Goal: Task Accomplishment & Management: Manage account settings

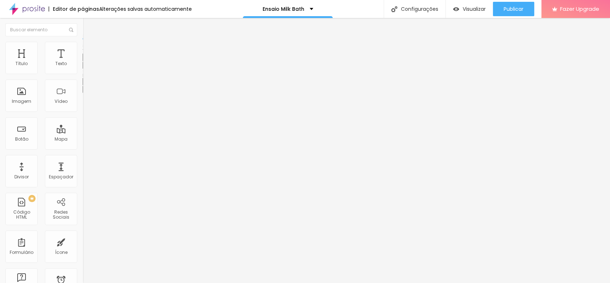
click at [83, 69] on button "button" at bounding box center [88, 65] width 10 height 8
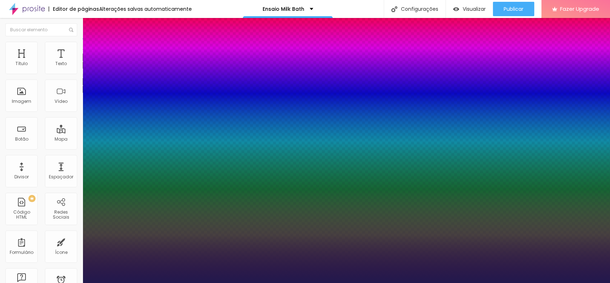
type input "1"
type input "#5B4E9C"
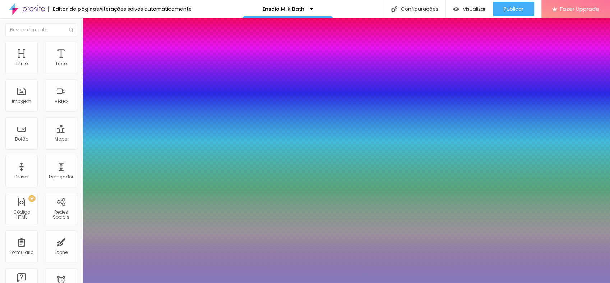
type input "1"
type input "#857ABB"
type input "1"
type input "#ABA2D8"
type input "1"
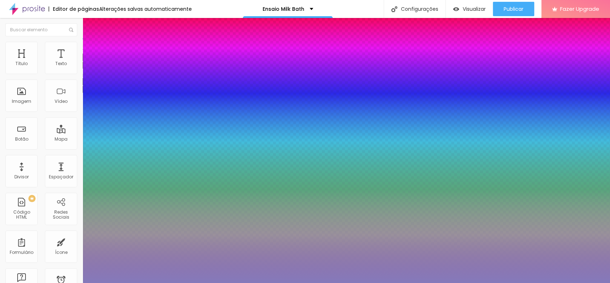
type input "#C4BEE4"
type input "1"
type input "#E2E0F1"
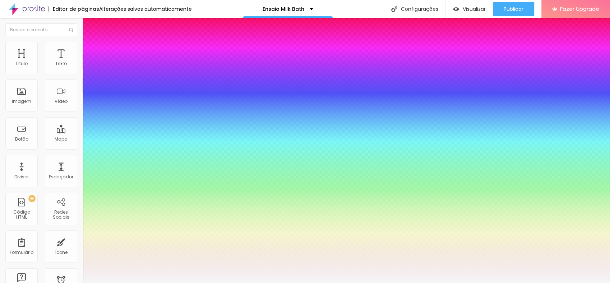
type input "1"
type input "#F5F5F8"
type input "1"
type input "#FDFDFD"
type input "1"
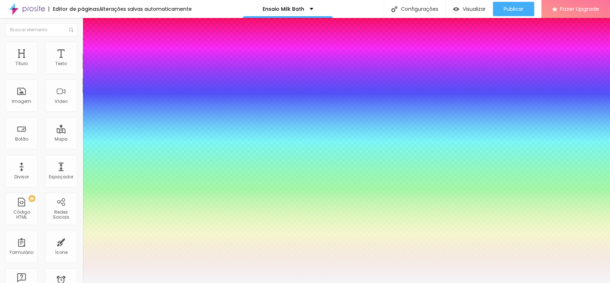
type input "#FFFFFF"
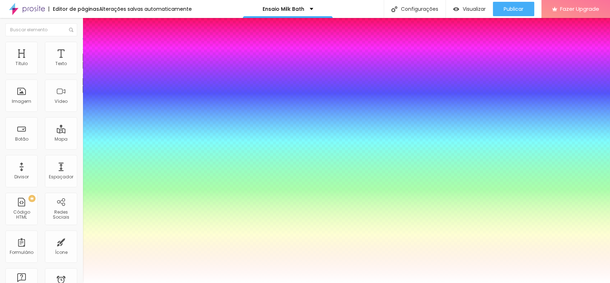
drag, startPoint x: 126, startPoint y: 219, endPoint x: 92, endPoint y: 186, distance: 47.8
type input "1"
drag, startPoint x: 92, startPoint y: 186, endPoint x: 55, endPoint y: 173, distance: 39.1
click at [55, 282] on div at bounding box center [305, 283] width 610 height 0
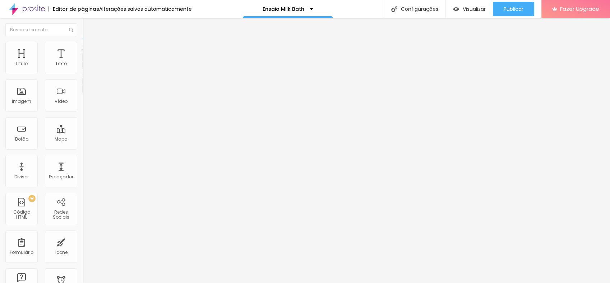
click at [83, 182] on div "Editar Texto Estilo Avançado Tipografia Voltar ao padrão Sombra DESATIVADO Volt…" at bounding box center [124, 150] width 83 height 265
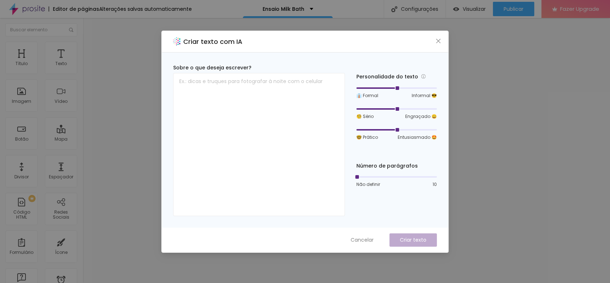
click at [437, 42] on icon "close" at bounding box center [438, 41] width 6 height 6
drag, startPoint x: 359, startPoint y: 241, endPoint x: 390, endPoint y: 218, distance: 37.5
click at [359, 241] on span "Cancelar" at bounding box center [362, 240] width 23 height 8
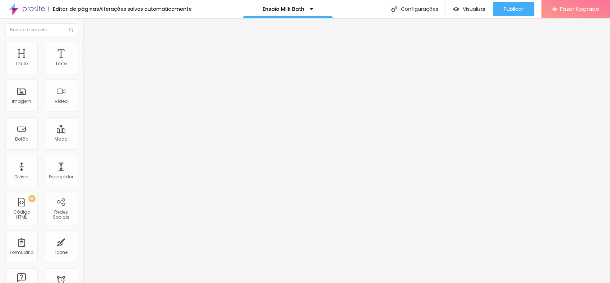
click at [88, 23] on div "Editar Seção" at bounding box center [109, 26] width 42 height 6
click at [22, 105] on div "Imagem" at bounding box center [21, 95] width 32 height 32
click at [25, 99] on div "Imagem" at bounding box center [21, 101] width 19 height 5
click at [83, 50] on ul "Conteúdo Estilo Avançado" at bounding box center [124, 45] width 83 height 22
click at [83, 48] on li "Estilo" at bounding box center [124, 45] width 83 height 7
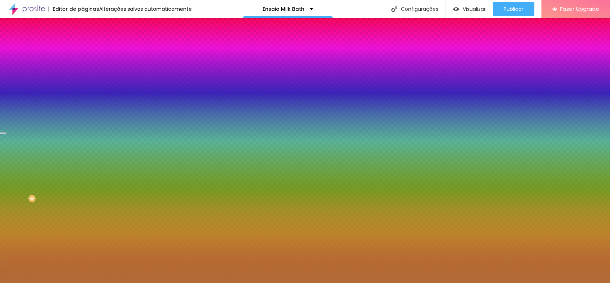
click at [83, 66] on span "Trocar imagem" at bounding box center [102, 63] width 39 height 6
click at [83, 98] on div at bounding box center [124, 98] width 83 height 0
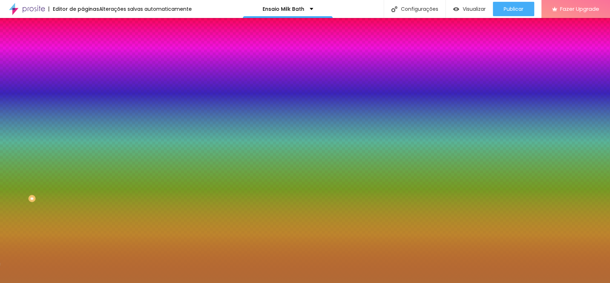
drag, startPoint x: 71, startPoint y: 163, endPoint x: 73, endPoint y: 125, distance: 37.4
click at [83, 105] on div "Cor de fundo Voltar ao padrão #B16B36" at bounding box center [124, 95] width 83 height 20
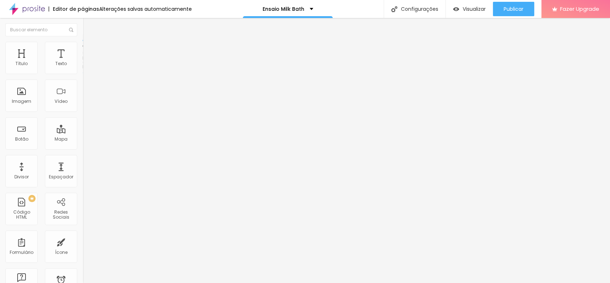
click at [83, 46] on li "Estilo" at bounding box center [124, 45] width 83 height 7
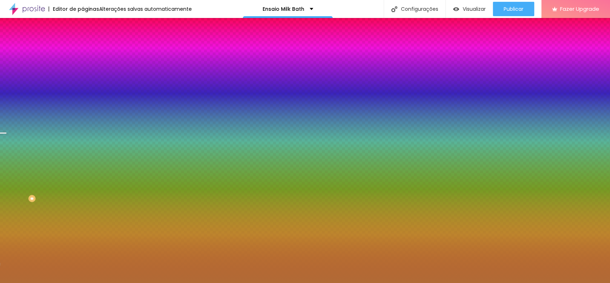
click at [83, 98] on div at bounding box center [124, 98] width 83 height 0
drag, startPoint x: 70, startPoint y: 163, endPoint x: 74, endPoint y: 119, distance: 44.7
click at [83, 119] on div "Imagem de fundo Trocar imagem Efeito da Imagem Parallax Nenhum Parallax Cor de …" at bounding box center [124, 102] width 83 height 93
drag, startPoint x: 74, startPoint y: 119, endPoint x: 45, endPoint y: 221, distance: 106.3
click at [83, 221] on div "Editar Seção Conteúdo Estilo Avançado Imagem de fundo Trocar imagem Efeito da I…" at bounding box center [124, 150] width 83 height 265
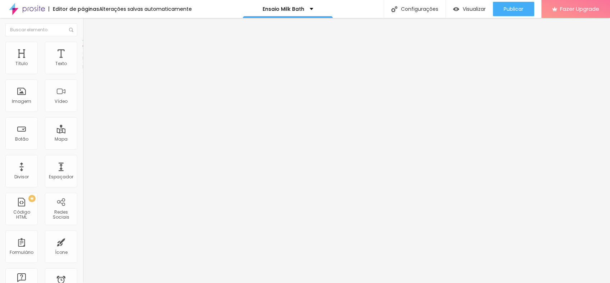
click at [83, 65] on span "Completo" at bounding box center [94, 62] width 22 height 6
click at [83, 70] on span "Encaixotado" at bounding box center [97, 67] width 28 height 6
click at [83, 65] on span "Encaixotado" at bounding box center [97, 62] width 28 height 6
drag, startPoint x: 41, startPoint y: 47, endPoint x: 45, endPoint y: 46, distance: 3.7
click at [83, 47] on li "Estilo" at bounding box center [124, 45] width 83 height 7
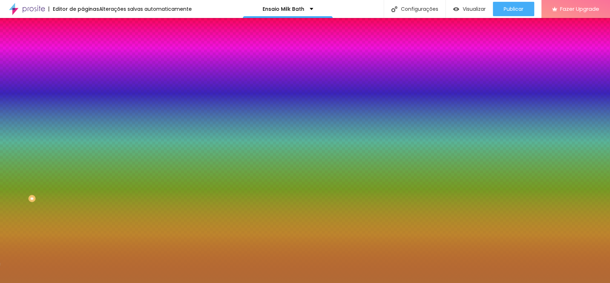
click at [83, 75] on span "Parallax" at bounding box center [92, 72] width 18 height 6
click at [83, 79] on span "Nenhum" at bounding box center [92, 76] width 19 height 6
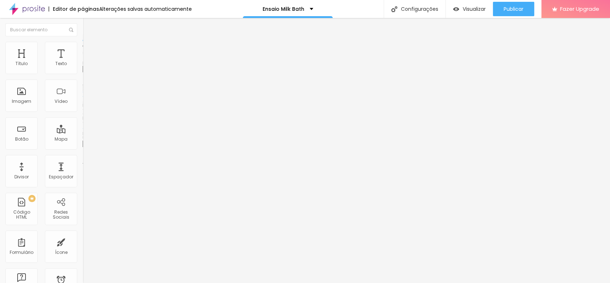
click at [83, 61] on div "Adicionar imagem" at bounding box center [124, 58] width 83 height 5
click at [83, 62] on span "Adicionar imagem" at bounding box center [106, 59] width 46 height 6
click at [83, 112] on span "Original" at bounding box center [91, 109] width 17 height 6
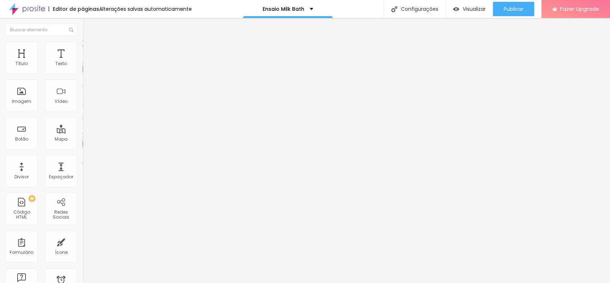
click at [83, 121] on span "Padrão" at bounding box center [91, 118] width 16 height 6
click at [83, 117] on span "Cinema" at bounding box center [92, 114] width 18 height 6
click at [83, 124] on span "Padrão" at bounding box center [91, 120] width 16 height 6
click at [83, 127] on div "Quadrado 1:1" at bounding box center [124, 125] width 83 height 4
click at [83, 132] on span "Original" at bounding box center [91, 129] width 17 height 6
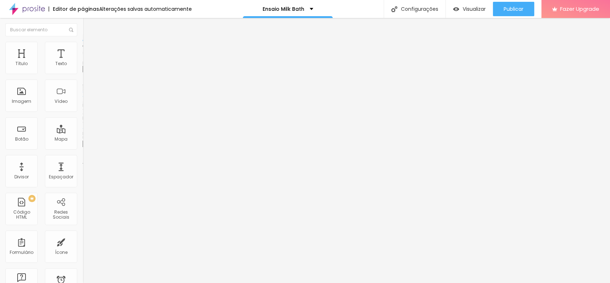
click at [83, 125] on span "Quadrado" at bounding box center [94, 122] width 23 height 6
click at [83, 43] on li "Estilo" at bounding box center [124, 45] width 83 height 7
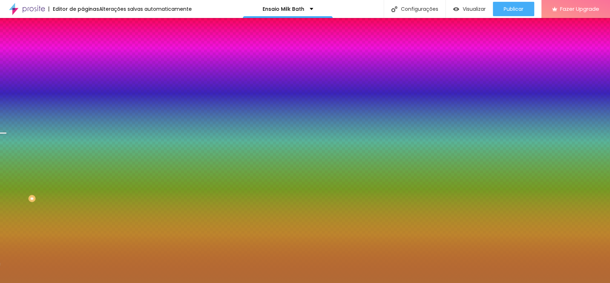
click at [83, 66] on span "Trocar imagem" at bounding box center [102, 63] width 39 height 6
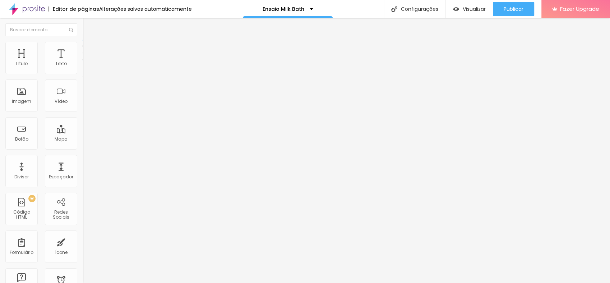
drag, startPoint x: 48, startPoint y: 50, endPoint x: 49, endPoint y: 54, distance: 4.1
click at [83, 50] on ul "Conteúdo Estilo Avançado" at bounding box center [124, 45] width 83 height 22
click at [89, 50] on span "Estilo" at bounding box center [94, 46] width 11 height 6
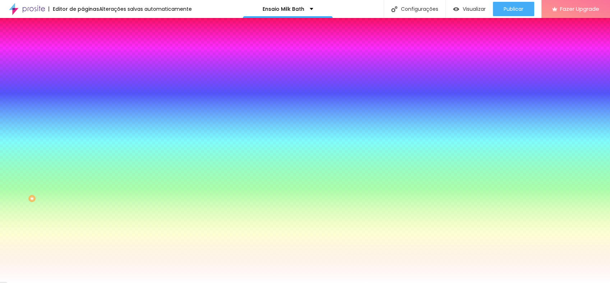
click at [83, 49] on li "Avançado" at bounding box center [124, 52] width 83 height 7
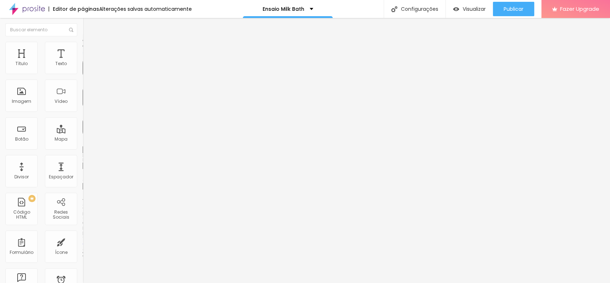
type input "15"
type input "10"
type input "5"
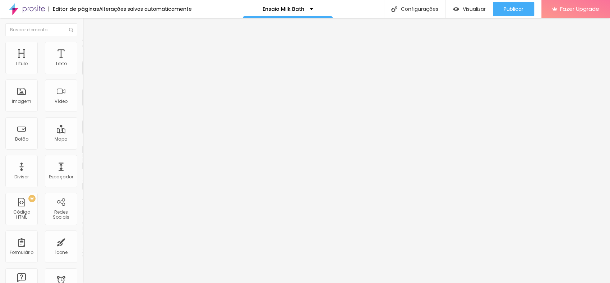
type input "5"
type input "0"
drag, startPoint x: 29, startPoint y: 70, endPoint x: 2, endPoint y: 76, distance: 27.2
type input "0"
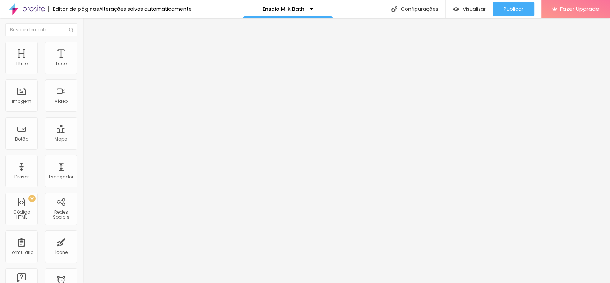
click at [83, 139] on input "range" at bounding box center [106, 142] width 46 height 6
click at [89, 42] on span "Conteúdo" at bounding box center [100, 39] width 22 height 6
click at [83, 46] on ul "Conteúdo Estilo Avançado" at bounding box center [124, 45] width 83 height 22
click at [83, 45] on img at bounding box center [86, 45] width 6 height 6
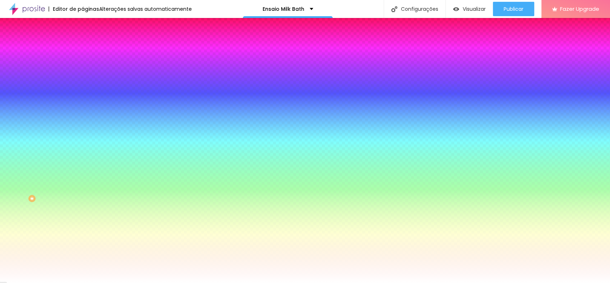
click at [89, 51] on span "Avançado" at bounding box center [101, 54] width 24 height 6
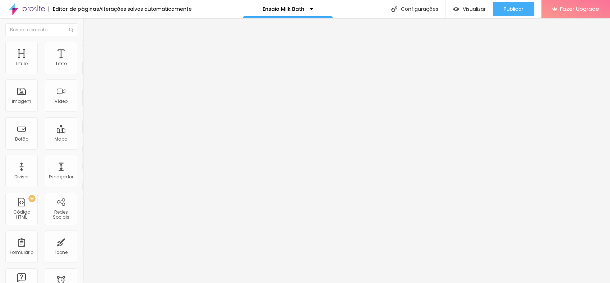
type input "5"
type input "10"
type input "15"
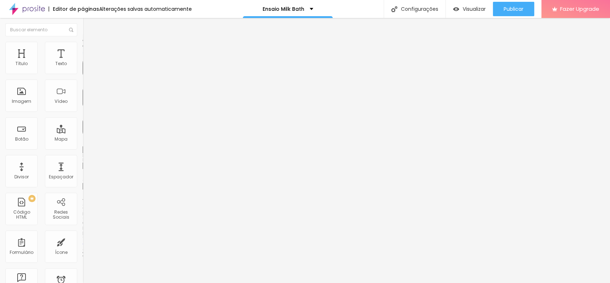
type input "15"
type input "20"
type input "25"
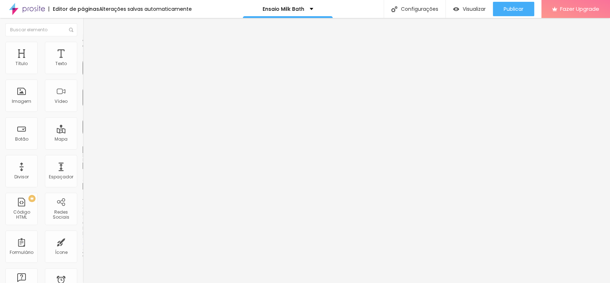
type input "30"
type input "35"
type input "40"
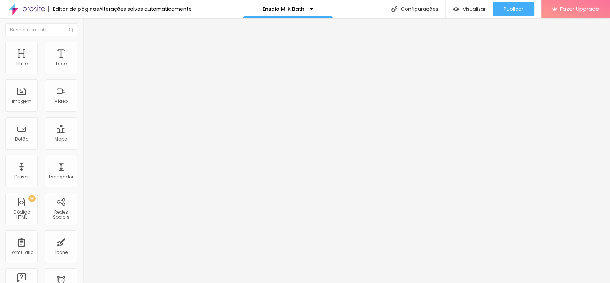
type input "40"
type input "45"
type input "50"
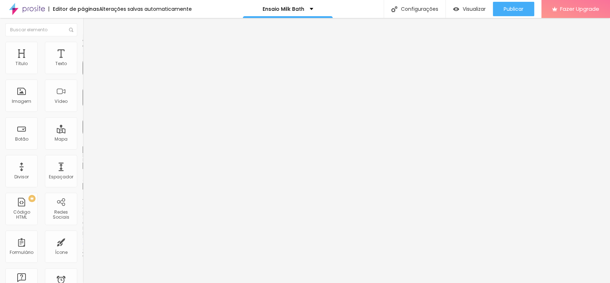
type input "45"
type input "40"
type input "35"
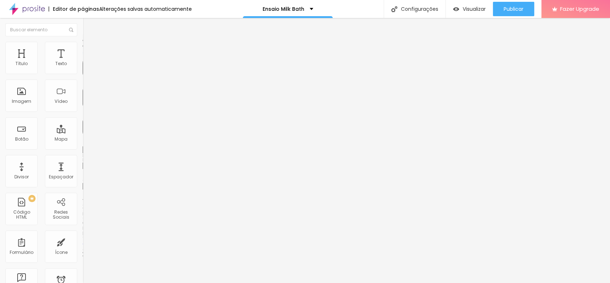
type input "35"
type input "30"
type input "25"
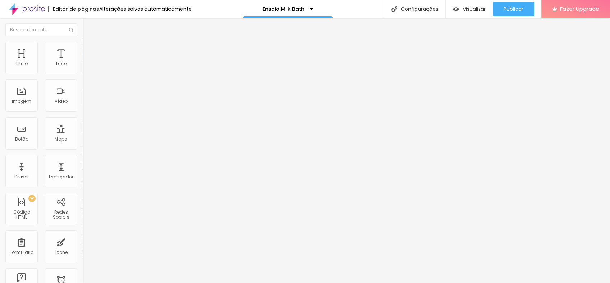
type input "20"
type input "15"
type input "10"
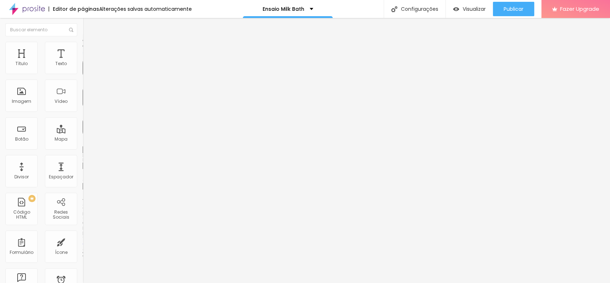
type input "10"
type input "5"
type input "0"
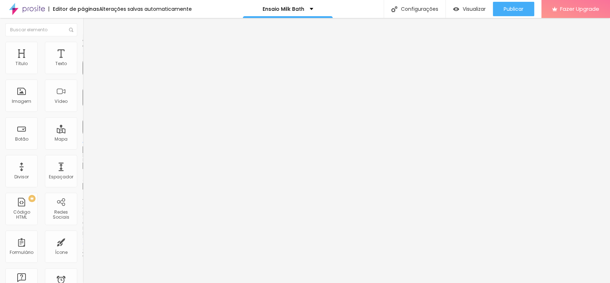
drag, startPoint x: 18, startPoint y: 70, endPoint x: 68, endPoint y: 78, distance: 50.9
click at [83, 139] on input "range" at bounding box center [106, 142] width 46 height 6
drag, startPoint x: 38, startPoint y: 49, endPoint x: 42, endPoint y: 49, distance: 4.0
click at [89, 49] on span "Estilo" at bounding box center [94, 46] width 11 height 6
click at [83, 49] on li "Avançado" at bounding box center [124, 52] width 83 height 7
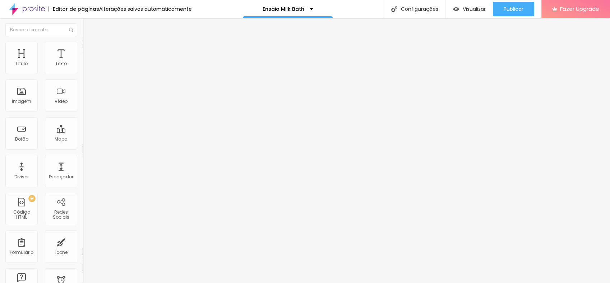
type input "0"
drag, startPoint x: 9, startPoint y: 70, endPoint x: 0, endPoint y: 73, distance: 8.9
type input "0"
click at [83, 139] on input "range" at bounding box center [106, 142] width 46 height 6
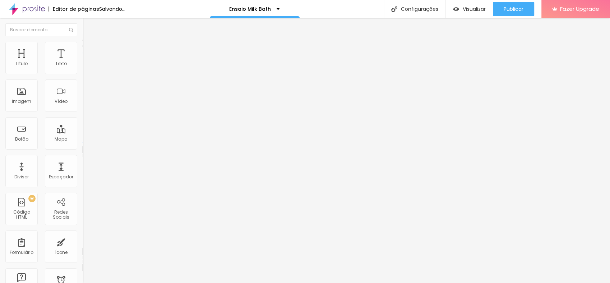
type input "4"
type input "0"
drag, startPoint x: 6, startPoint y: 85, endPoint x: 0, endPoint y: 88, distance: 6.6
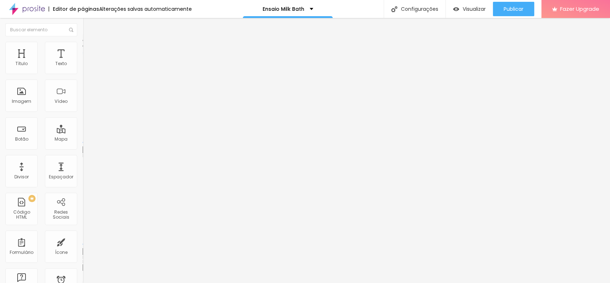
type input "0"
click at [83, 241] on input "range" at bounding box center [106, 244] width 46 height 6
click at [83, 46] on li "Estilo" at bounding box center [124, 45] width 83 height 7
type input "85"
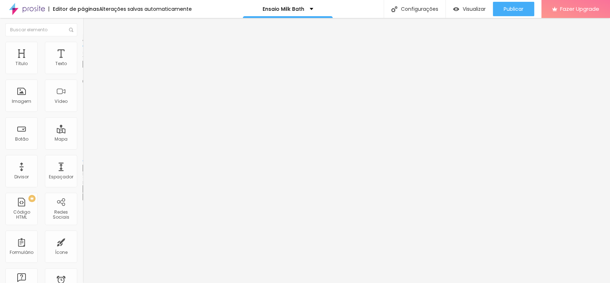
type input "70"
type input "65"
type input "80"
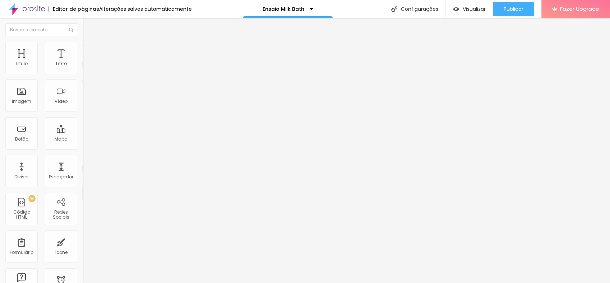
type input "80"
type input "90"
type input "95"
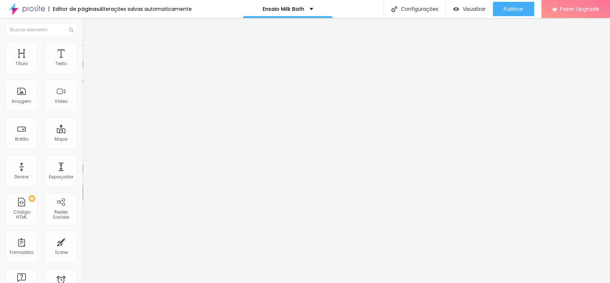
type input "100"
drag, startPoint x: 74, startPoint y: 76, endPoint x: 52, endPoint y: 58, distance: 28.1
click at [97, 74] on input "range" at bounding box center [106, 71] width 46 height 6
click at [83, 42] on li "Conteúdo" at bounding box center [124, 37] width 83 height 7
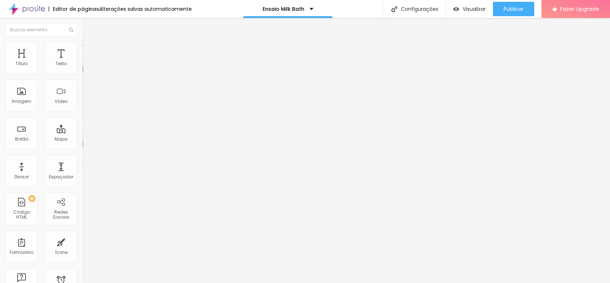
click at [83, 46] on img at bounding box center [86, 45] width 6 height 6
click at [83, 49] on li "Avançado" at bounding box center [124, 52] width 83 height 7
click at [89, 48] on span "Estilo" at bounding box center [94, 46] width 11 height 6
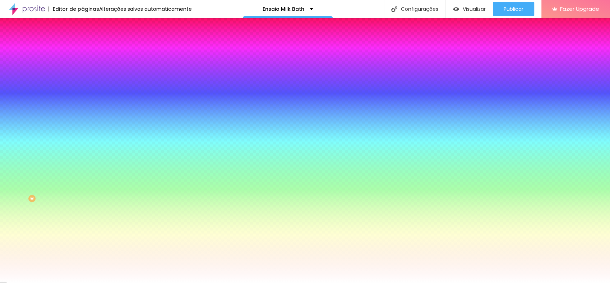
click at [83, 49] on li "Avançado" at bounding box center [124, 52] width 83 height 7
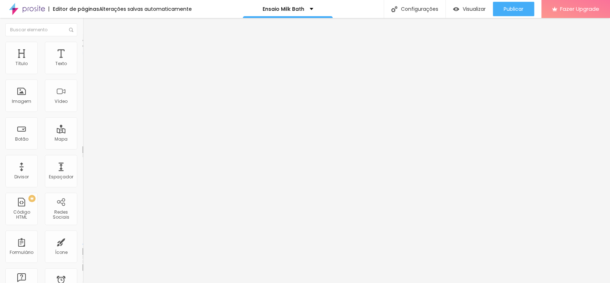
type input "15"
type input "10"
type input "5"
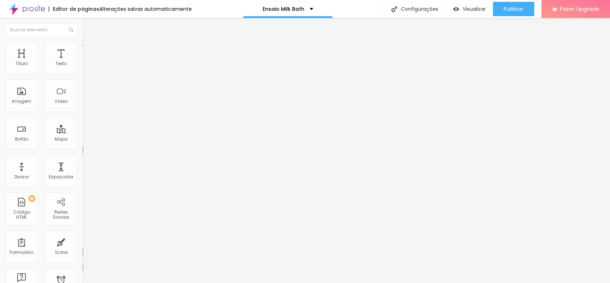
type input "5"
type input "0"
drag, startPoint x: 45, startPoint y: 70, endPoint x: 9, endPoint y: 77, distance: 36.9
type input "0"
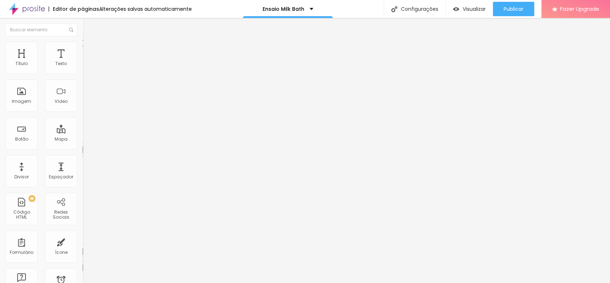
click at [83, 139] on input "range" at bounding box center [106, 142] width 46 height 6
click at [83, 76] on span "Editar perguntas" at bounding box center [103, 73] width 41 height 6
drag, startPoint x: 221, startPoint y: 108, endPoint x: 431, endPoint y: 121, distance: 211.2
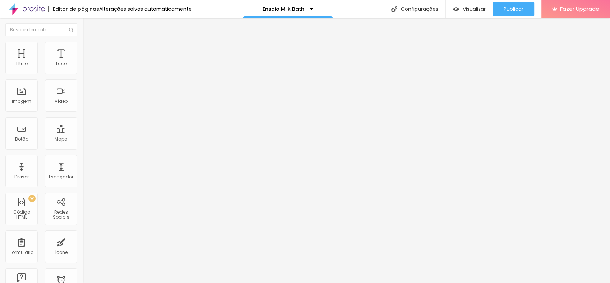
drag, startPoint x: 219, startPoint y: 178, endPoint x: 279, endPoint y: 192, distance: 61.7
paste div
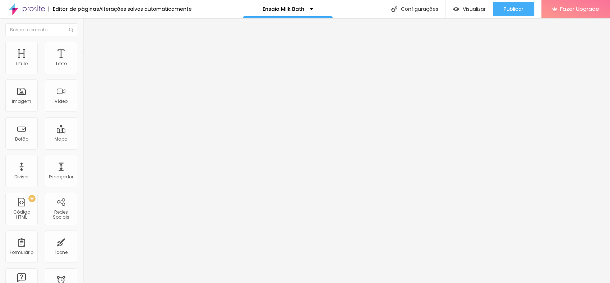
drag, startPoint x: 251, startPoint y: 110, endPoint x: 397, endPoint y: 115, distance: 146.3
drag, startPoint x: 235, startPoint y: 177, endPoint x: 486, endPoint y: 189, distance: 250.9
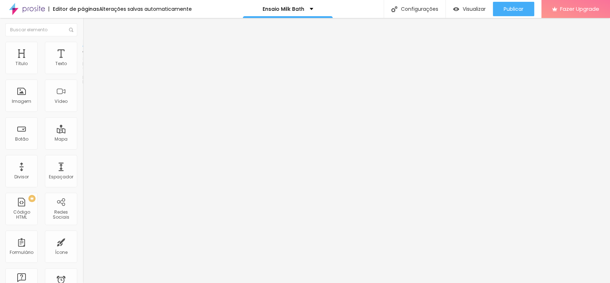
drag, startPoint x: 218, startPoint y: 110, endPoint x: 373, endPoint y: 124, distance: 155.8
drag, startPoint x: 219, startPoint y: 177, endPoint x: 391, endPoint y: 207, distance: 174.9
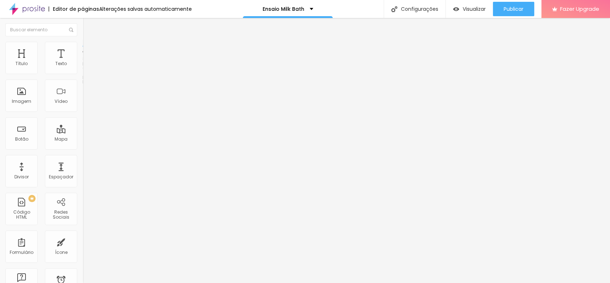
drag, startPoint x: 137, startPoint y: 122, endPoint x: 143, endPoint y: 122, distance: 5.8
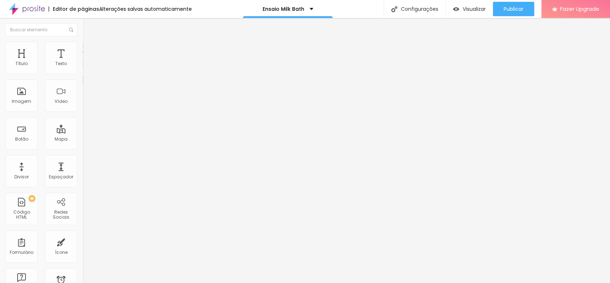
drag, startPoint x: 237, startPoint y: 109, endPoint x: 300, endPoint y: 138, distance: 68.9
drag, startPoint x: 148, startPoint y: 124, endPoint x: 152, endPoint y: 125, distance: 4.9
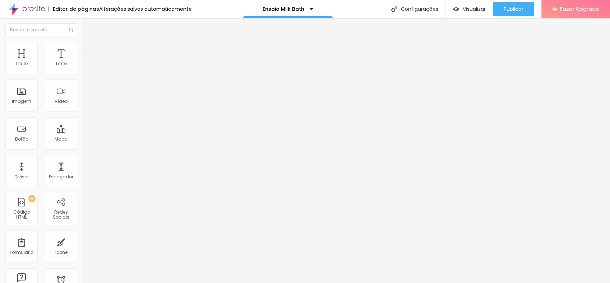
drag, startPoint x: 141, startPoint y: 124, endPoint x: 160, endPoint y: 93, distance: 36.4
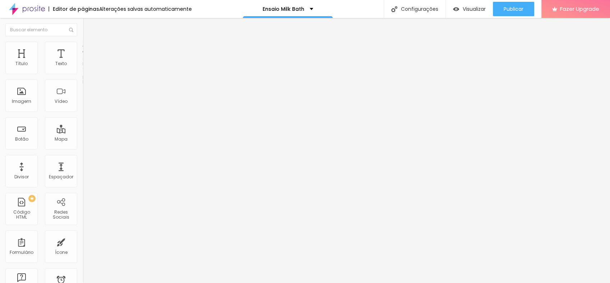
drag, startPoint x: 162, startPoint y: 76, endPoint x: 166, endPoint y: 80, distance: 6.1
drag, startPoint x: 135, startPoint y: 142, endPoint x: 136, endPoint y: 139, distance: 3.9
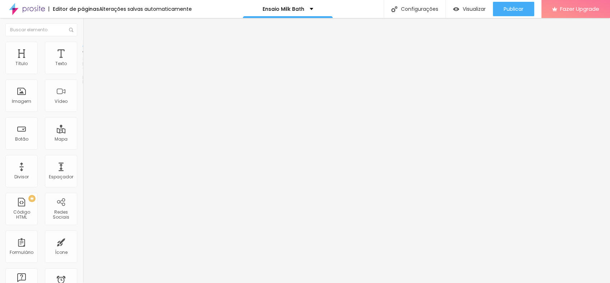
drag, startPoint x: 264, startPoint y: 112, endPoint x: 186, endPoint y: 112, distance: 78.3
drag, startPoint x: 218, startPoint y: 177, endPoint x: 508, endPoint y: 191, distance: 289.8
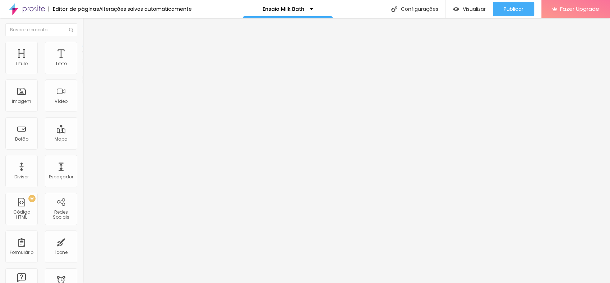
drag, startPoint x: 219, startPoint y: 112, endPoint x: 323, endPoint y: 120, distance: 104.5
drag, startPoint x: 218, startPoint y: 178, endPoint x: 402, endPoint y: 184, distance: 183.2
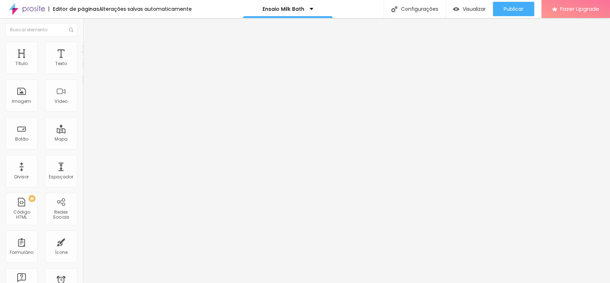
click at [83, 76] on span "Editar perguntas" at bounding box center [103, 73] width 41 height 6
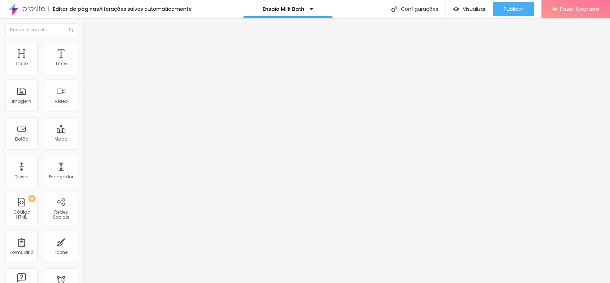
drag, startPoint x: 104, startPoint y: 189, endPoint x: 150, endPoint y: 125, distance: 78.4
drag, startPoint x: 283, startPoint y: 109, endPoint x: 177, endPoint y: 106, distance: 106.0
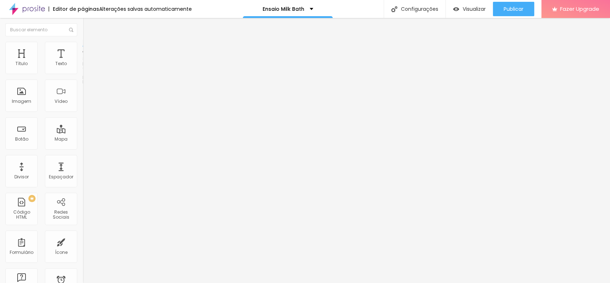
drag, startPoint x: 278, startPoint y: 178, endPoint x: 224, endPoint y: 191, distance: 55.4
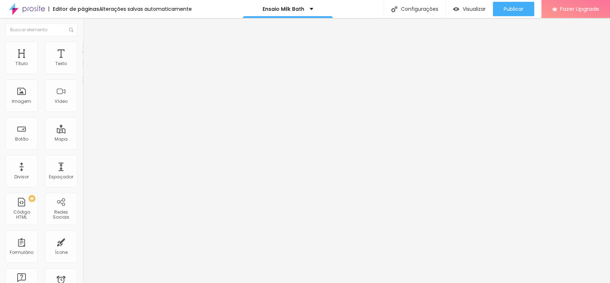
drag, startPoint x: 103, startPoint y: 204, endPoint x: 115, endPoint y: 112, distance: 92.3
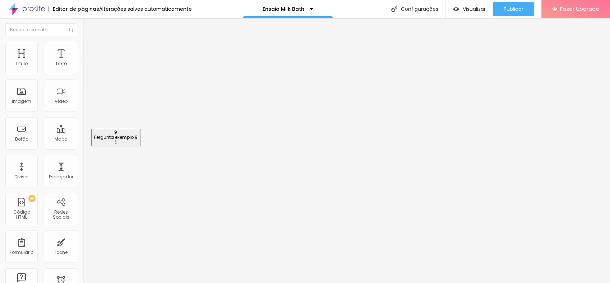
drag, startPoint x: 260, startPoint y: 107, endPoint x: 187, endPoint y: 106, distance: 72.6
drag, startPoint x: 285, startPoint y: 181, endPoint x: 201, endPoint y: 173, distance: 84.1
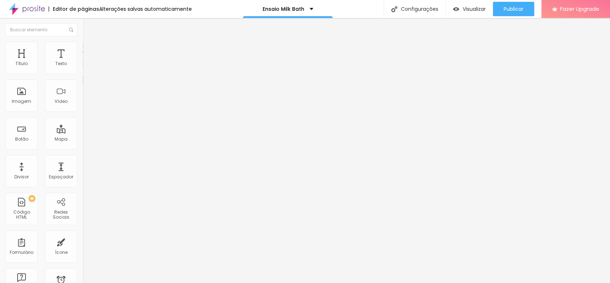
click at [89, 50] on span "Estilo" at bounding box center [94, 46] width 11 height 6
click at [83, 49] on img at bounding box center [86, 52] width 6 height 6
click at [83, 42] on li "Conteúdo" at bounding box center [124, 37] width 83 height 7
click at [83, 49] on li "Estilo" at bounding box center [124, 45] width 83 height 7
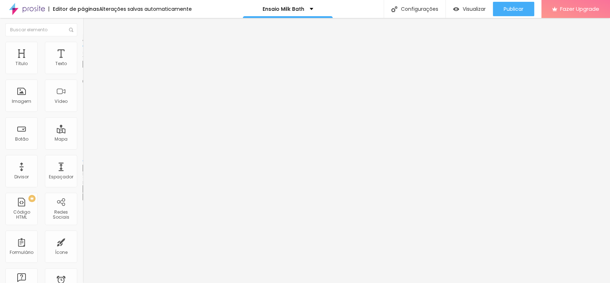
click at [83, 49] on li "Avançado" at bounding box center [124, 52] width 83 height 7
drag, startPoint x: 15, startPoint y: 44, endPoint x: 34, endPoint y: 38, distance: 19.8
click at [83, 41] on img at bounding box center [86, 37] width 6 height 6
click at [83, 242] on div "Editar Imagem Conteúdo Estilo Avançado Trocar imagem Descrição da imagem (Alt) …" at bounding box center [124, 150] width 83 height 265
click at [83, 44] on img at bounding box center [86, 45] width 6 height 6
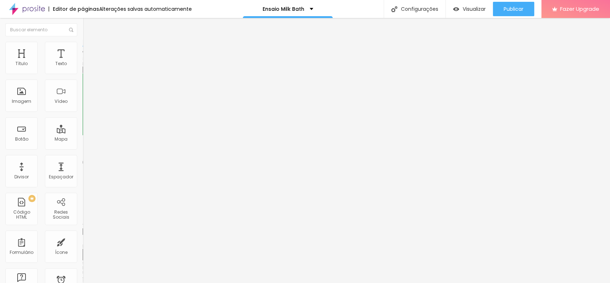
drag, startPoint x: 29, startPoint y: 138, endPoint x: 2, endPoint y: 140, distance: 27.7
click at [83, 248] on textarea "Olá, gostaria de mais informações para Sessão Gestante!" at bounding box center [123, 254] width 81 height 12
type textarea "Olá, gostaria de mais informações para Sessão Milk Bath!"
click at [83, 241] on div "Editar Botão do WhatsApp Conteúdo Estilo Avançado Número do WhatsApp * [PHONE_N…" at bounding box center [124, 150] width 83 height 265
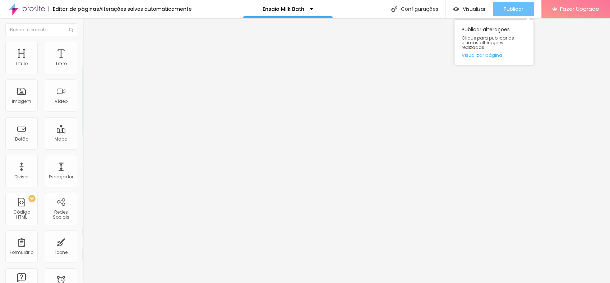
click at [518, 9] on span "Publicar" at bounding box center [514, 9] width 20 height 6
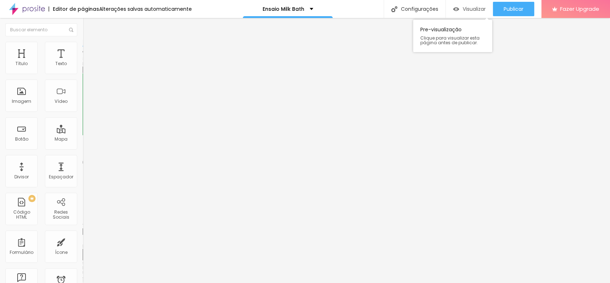
click at [465, 10] on span "Visualizar" at bounding box center [474, 9] width 23 height 6
click at [83, 62] on span "Trocar imagem" at bounding box center [102, 59] width 39 height 6
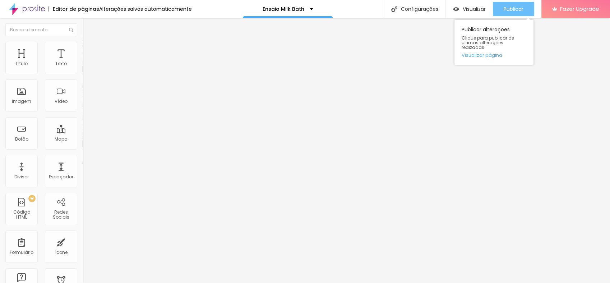
click at [510, 9] on span "Publicar" at bounding box center [514, 9] width 20 height 6
